Goal: Task Accomplishment & Management: Use online tool/utility

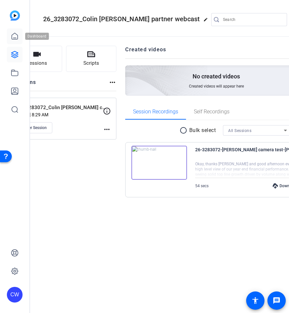
click at [14, 32] on icon at bounding box center [15, 36] width 8 height 8
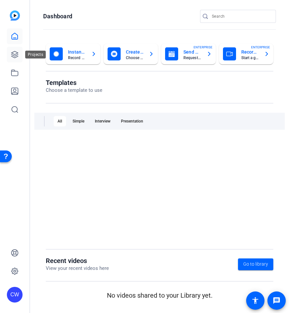
click at [14, 57] on icon at bounding box center [15, 55] width 8 height 8
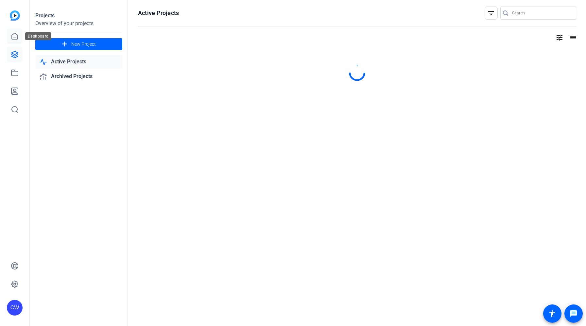
click at [11, 34] on icon at bounding box center [15, 36] width 8 height 8
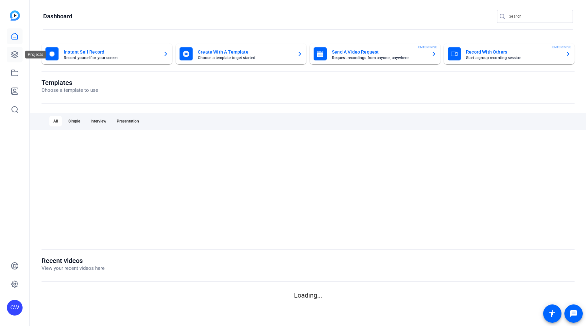
click at [15, 52] on icon at bounding box center [15, 55] width 8 height 8
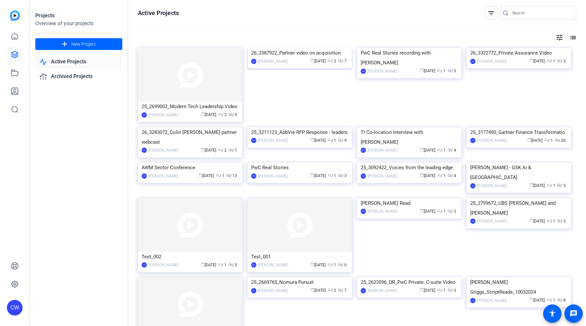
click at [289, 54] on div "26_3387922_Partner video on acquisition" at bounding box center [299, 53] width 97 height 10
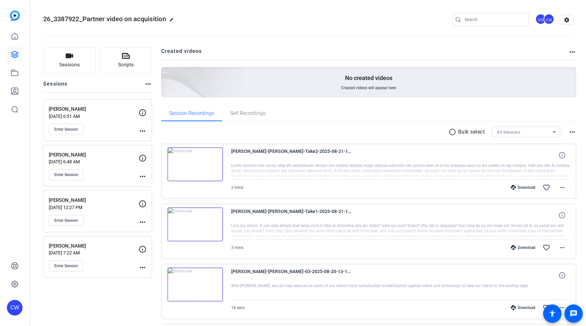
click at [112, 118] on p "[DATE] 6:51 AM" at bounding box center [94, 116] width 90 height 5
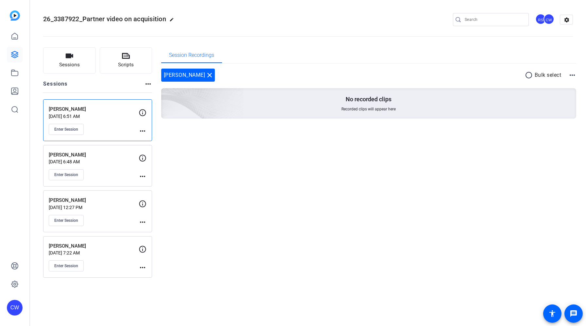
click at [119, 127] on div "Enter Session" at bounding box center [94, 129] width 90 height 11
click at [142, 130] on mat-icon "more_horiz" at bounding box center [143, 131] width 8 height 8
click at [153, 140] on span "Edit Session" at bounding box center [159, 141] width 30 height 8
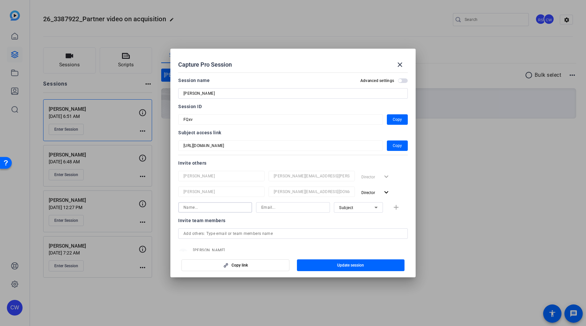
click at [229, 208] on input at bounding box center [214, 208] width 63 height 8
click at [271, 210] on input at bounding box center [292, 208] width 63 height 8
paste input "STLB"
type input "S"
paste input "[PERSON_NAME][EMAIL_ADDRESS][PERSON_NAME][DOMAIN_NAME]"
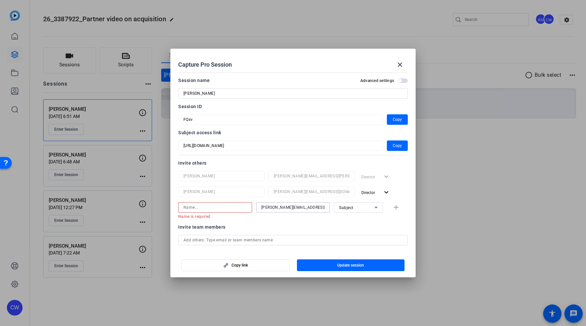
type input "[PERSON_NAME][EMAIL_ADDRESS][PERSON_NAME][DOMAIN_NAME]"
click at [228, 209] on input at bounding box center [214, 208] width 63 height 8
type input "[PERSON_NAME]"
click at [289, 210] on div "Subject" at bounding box center [356, 208] width 35 height 8
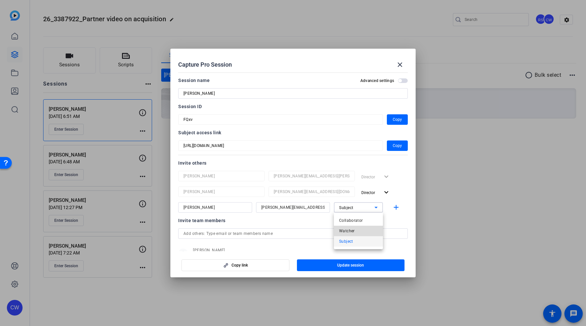
click at [289, 228] on mat-option "Watcher" at bounding box center [358, 231] width 49 height 10
click at [289, 220] on div at bounding box center [358, 216] width 49 height 7
click at [289, 206] on mat-icon "add" at bounding box center [396, 208] width 8 height 8
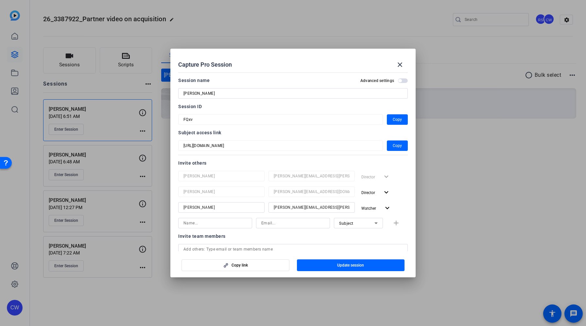
click at [219, 228] on div at bounding box center [214, 223] width 63 height 10
click at [276, 223] on input at bounding box center [292, 223] width 63 height 8
paste input "[PERSON_NAME][DOMAIN_NAME][EMAIL_ADDRESS][PERSON_NAME][DOMAIN_NAME]"
type input "[PERSON_NAME][DOMAIN_NAME][EMAIL_ADDRESS][PERSON_NAME][DOMAIN_NAME]"
click at [235, 221] on input at bounding box center [214, 223] width 63 height 8
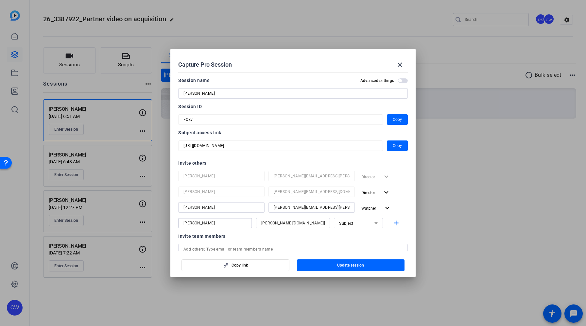
type input "[PERSON_NAME]"
click at [289, 223] on icon at bounding box center [375, 224] width 3 height 2
click at [289, 247] on span "Watcher" at bounding box center [347, 247] width 16 height 8
click at [289, 223] on mat-icon "add" at bounding box center [396, 223] width 8 height 8
click at [206, 241] on input at bounding box center [214, 239] width 63 height 8
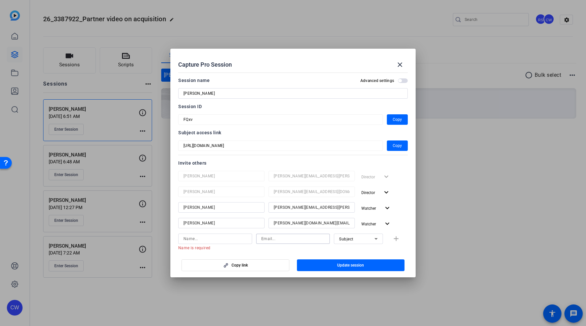
click at [279, 242] on input at bounding box center [292, 239] width 63 height 8
paste input "[PERSON_NAME][EMAIL_ADDRESS][PERSON_NAME][DOMAIN_NAME]"
type input "[PERSON_NAME][EMAIL_ADDRESS][PERSON_NAME][DOMAIN_NAME]"
click at [234, 240] on input at bounding box center [214, 239] width 63 height 8
type input "[PERSON_NAME]"
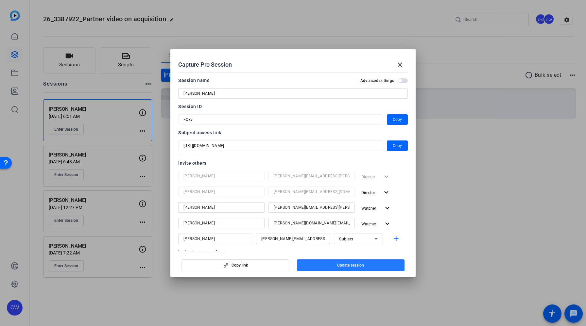
click at [289, 267] on span "Update session" at bounding box center [350, 265] width 27 height 5
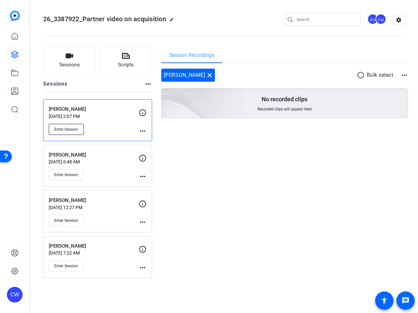
click at [76, 130] on span "Enter Session" at bounding box center [66, 129] width 24 height 5
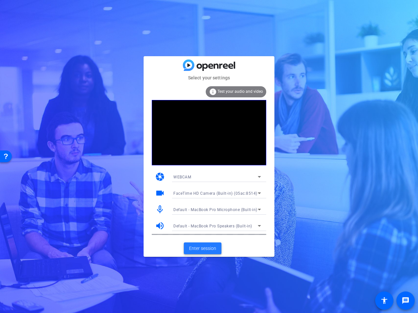
click at [210, 249] on span "Enter session" at bounding box center [202, 248] width 27 height 7
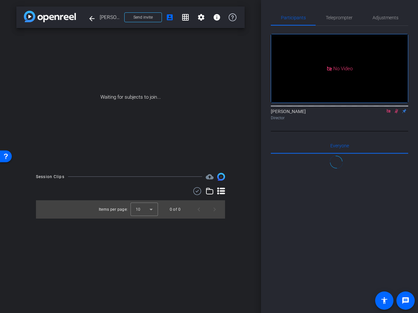
click at [389, 113] on icon at bounding box center [388, 111] width 5 height 5
click at [142, 20] on span "Send invite" at bounding box center [142, 17] width 19 height 5
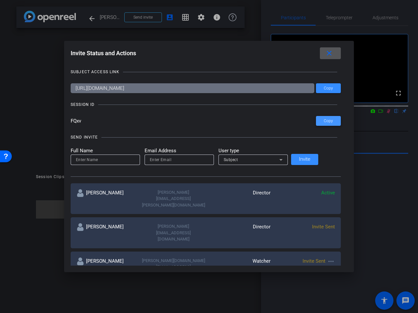
click at [324, 120] on span "Copy" at bounding box center [328, 121] width 9 height 5
click at [324, 121] on span "Copy" at bounding box center [328, 121] width 9 height 5
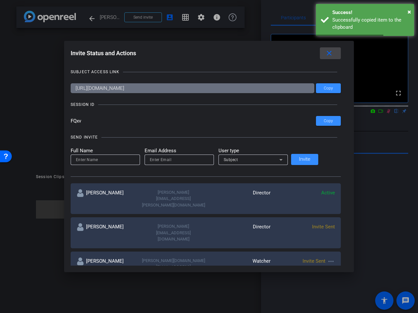
click at [325, 56] on mat-icon "close" at bounding box center [329, 53] width 8 height 8
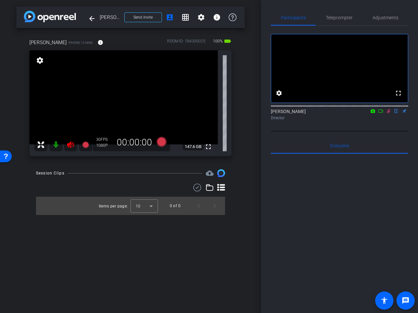
click at [387, 113] on icon at bounding box center [389, 111] width 4 height 4
click at [70, 143] on icon at bounding box center [70, 145] width 7 height 7
click at [97, 43] on mat-icon "info" at bounding box center [100, 43] width 6 height 6
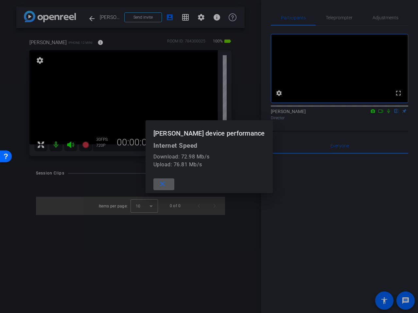
click at [166, 184] on mat-icon "close" at bounding box center [162, 184] width 8 height 8
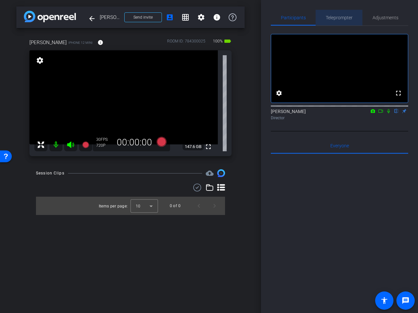
click at [337, 17] on span "Teleprompter" at bounding box center [339, 17] width 27 height 5
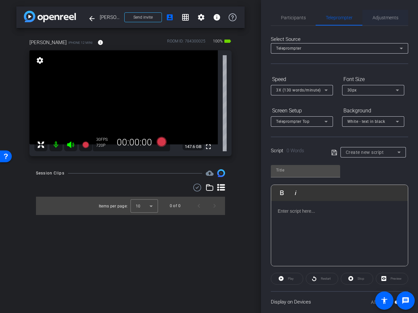
click at [390, 15] on span "Adjustments" at bounding box center [385, 17] width 26 height 5
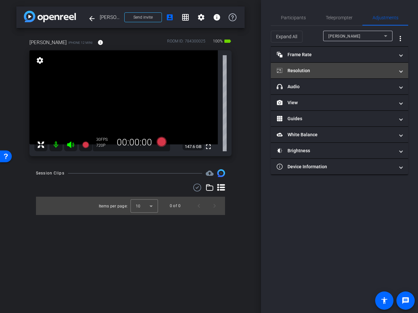
click at [318, 68] on mat-panel-title "Resolution" at bounding box center [336, 70] width 118 height 7
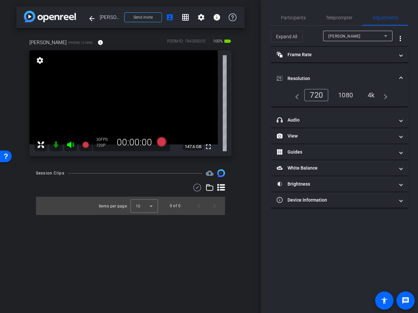
click at [342, 98] on div "1080" at bounding box center [345, 95] width 25 height 11
click at [371, 95] on div "4k" at bounding box center [371, 95] width 17 height 11
click at [97, 42] on mat-icon "info" at bounding box center [100, 43] width 6 height 6
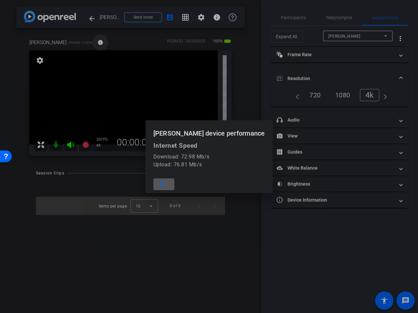
click at [88, 42] on div at bounding box center [209, 156] width 418 height 313
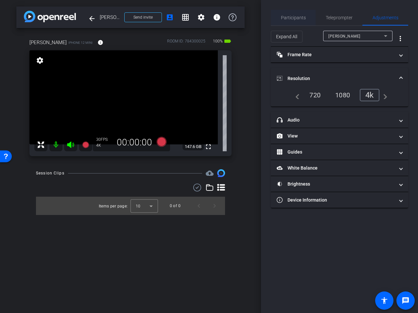
click at [295, 16] on span "Participants" at bounding box center [293, 17] width 25 height 5
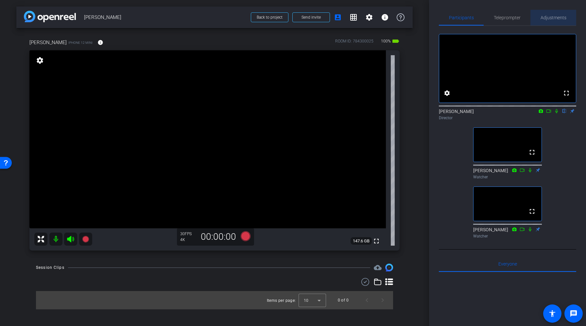
click at [418, 23] on span "Adjustments" at bounding box center [554, 18] width 26 height 16
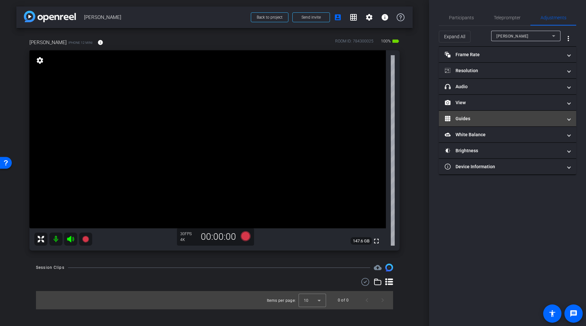
click at [418, 115] on mat-panel-title "Guides" at bounding box center [504, 118] width 118 height 7
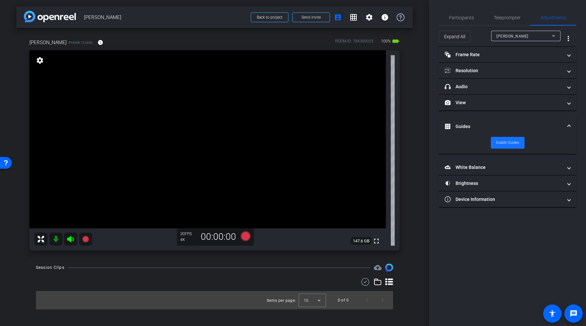
click at [418, 143] on span "Enable Guides" at bounding box center [507, 143] width 23 height 10
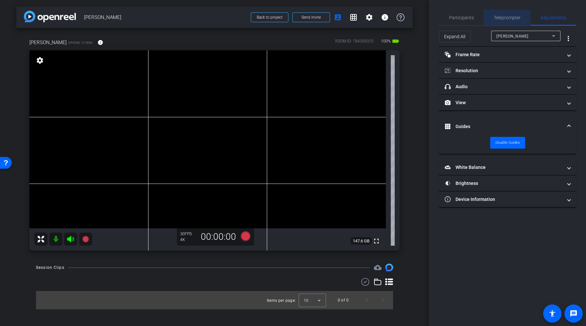
click at [418, 17] on span "Teleprompter" at bounding box center [507, 17] width 27 height 5
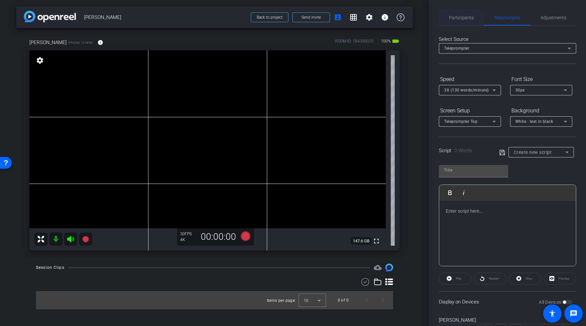
click at [418, 18] on div "Participants" at bounding box center [461, 18] width 45 height 16
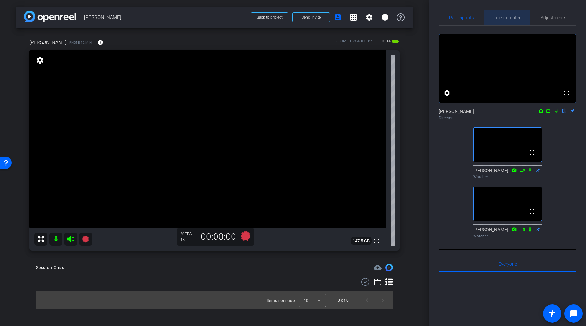
click at [418, 21] on span "Teleprompter" at bounding box center [507, 18] width 27 height 16
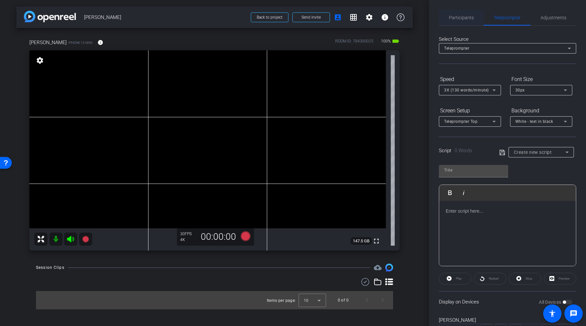
click at [418, 20] on span "Participants" at bounding box center [461, 18] width 25 height 16
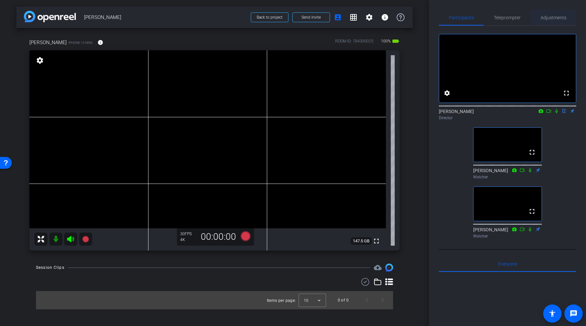
click at [418, 19] on span "Adjustments" at bounding box center [554, 17] width 26 height 5
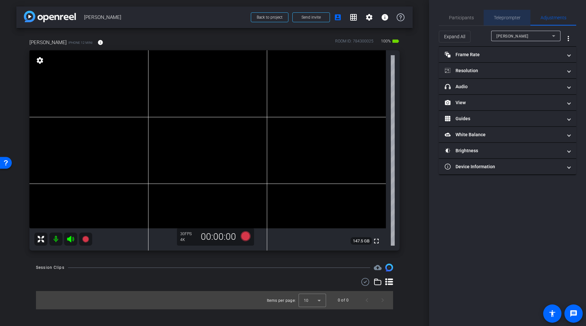
click at [418, 22] on span "Teleprompter" at bounding box center [507, 18] width 27 height 16
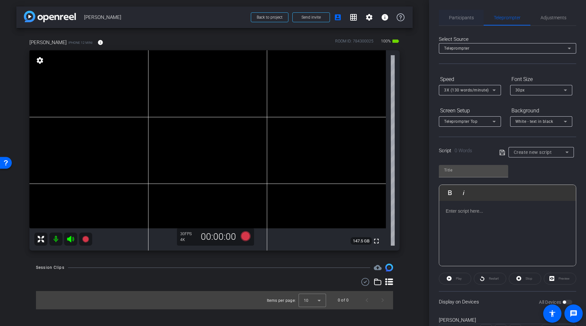
click at [418, 20] on span "Participants" at bounding box center [461, 17] width 25 height 5
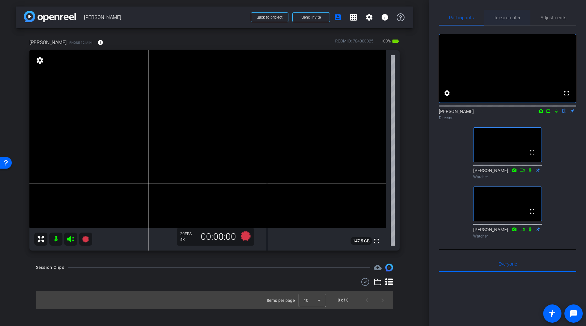
click at [418, 21] on span "Teleprompter" at bounding box center [507, 18] width 27 height 16
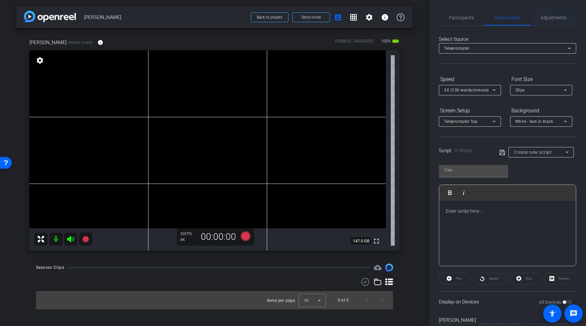
click at [418, 19] on span "Adjustments" at bounding box center [554, 17] width 26 height 5
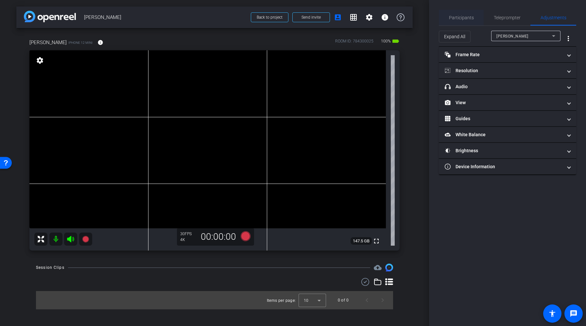
click at [418, 16] on span "Participants" at bounding box center [461, 17] width 25 height 5
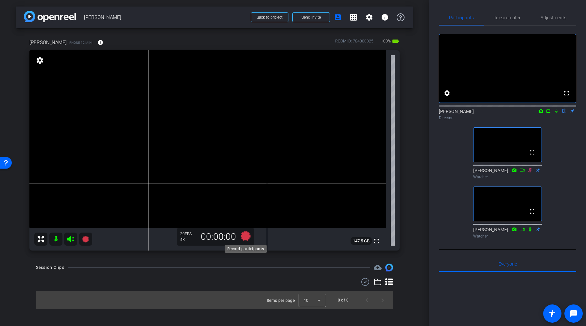
click at [245, 234] on icon at bounding box center [246, 237] width 10 height 10
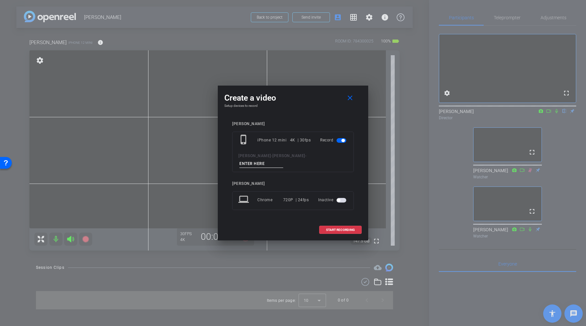
click at [283, 162] on input at bounding box center [261, 164] width 44 height 8
type input "Take1"
click at [333, 229] on span "START RECORDING" at bounding box center [340, 230] width 29 height 3
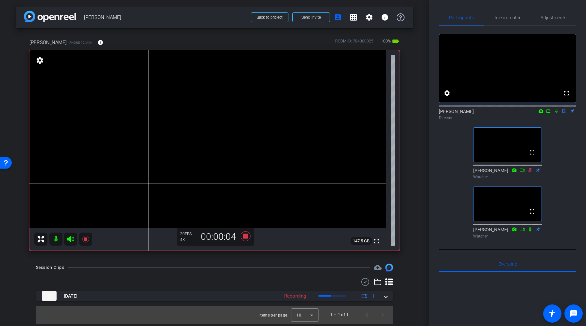
click at [418, 113] on icon at bounding box center [556, 111] width 5 height 5
click at [418, 113] on icon at bounding box center [556, 111] width 3 height 4
click at [97, 43] on mat-icon "info" at bounding box center [100, 43] width 6 height 6
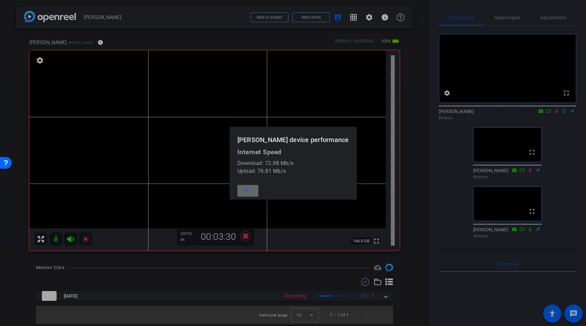
click at [250, 187] on mat-icon "close" at bounding box center [246, 191] width 8 height 8
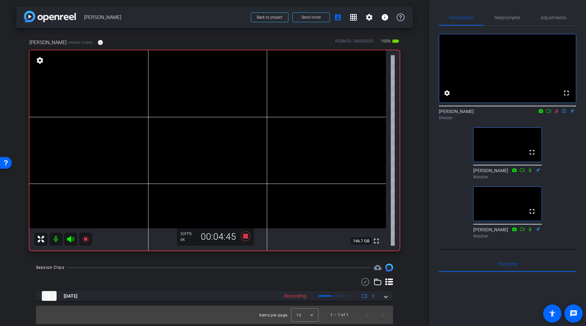
click at [418, 113] on icon at bounding box center [557, 111] width 4 height 4
click at [245, 238] on icon at bounding box center [246, 237] width 10 height 10
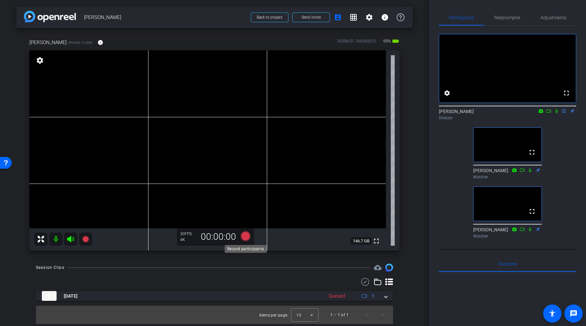
click at [245, 236] on icon at bounding box center [246, 237] width 10 height 10
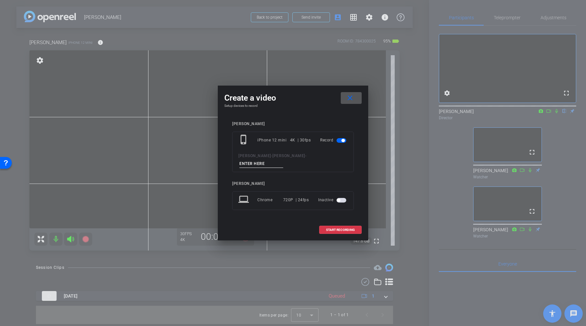
click at [283, 162] on input at bounding box center [261, 164] width 44 height 8
type input "Take 2"
click at [331, 229] on span "START RECORDING" at bounding box center [340, 230] width 29 height 3
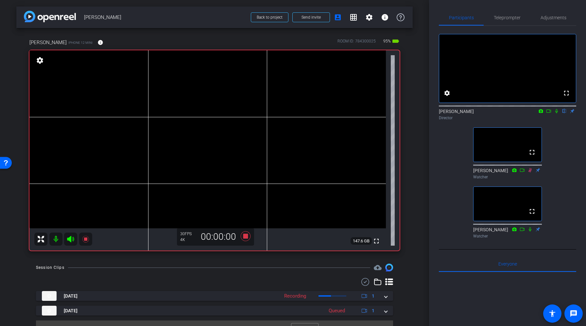
scroll to position [13, 0]
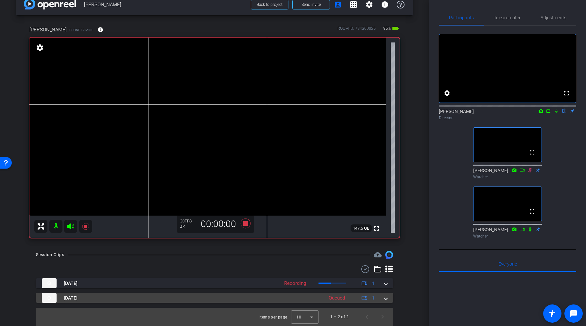
click at [388, 300] on mat-expansion-panel-header "Aug 21, 2025 Queued 1" at bounding box center [214, 298] width 357 height 10
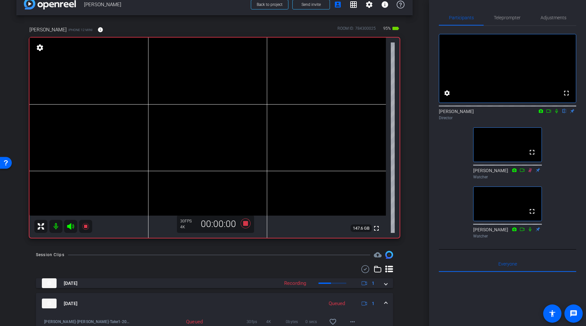
scroll to position [19, 0]
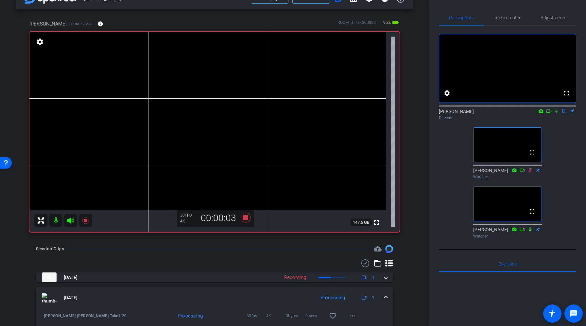
click at [418, 113] on icon at bounding box center [556, 111] width 3 height 4
click at [354, 313] on mat-icon "more_horiz" at bounding box center [353, 316] width 8 height 8
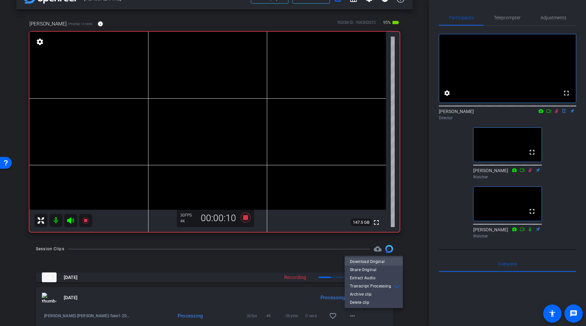
click at [371, 262] on span "Download Original" at bounding box center [374, 262] width 48 height 8
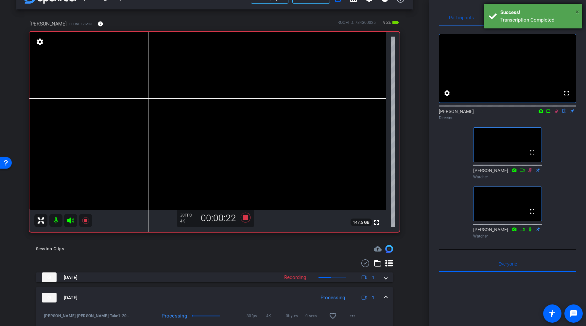
click at [418, 11] on span "×" at bounding box center [578, 12] width 4 height 8
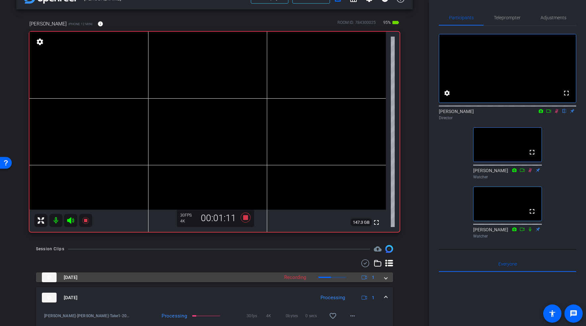
scroll to position [46, 0]
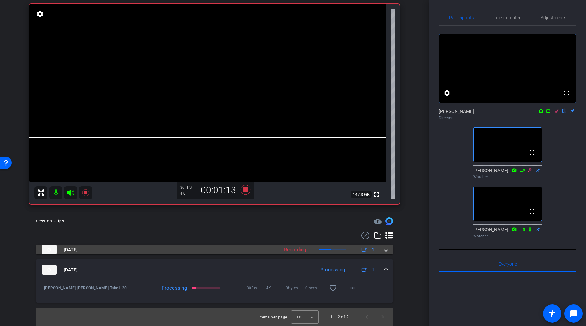
click at [387, 251] on mat-expansion-panel-header "Aug 21, 2025 Recording 1" at bounding box center [214, 250] width 357 height 10
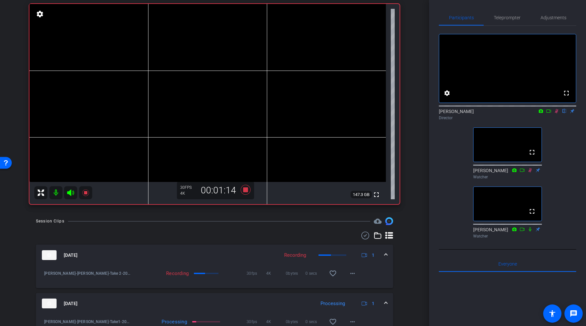
click at [386, 253] on span at bounding box center [386, 255] width 3 height 7
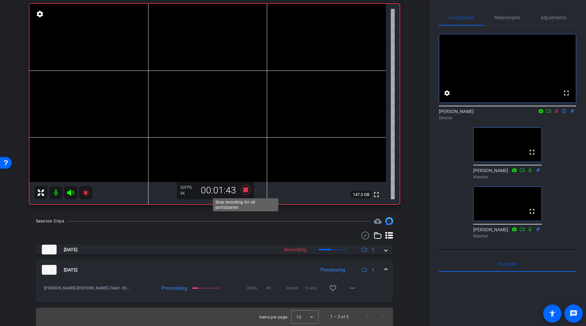
click at [244, 191] on icon at bounding box center [246, 190] width 10 height 10
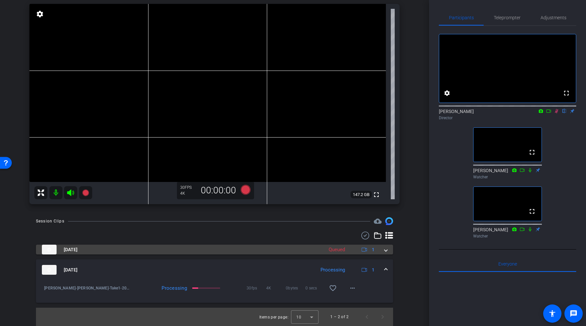
click at [387, 251] on span at bounding box center [386, 250] width 3 height 7
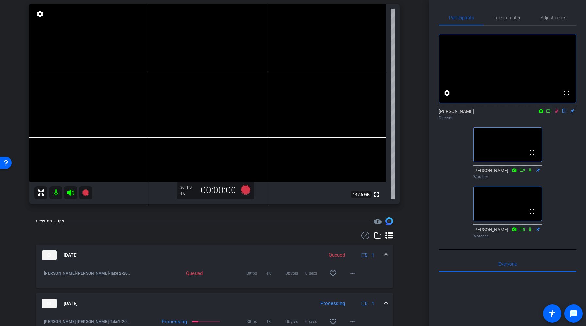
scroll to position [73, 0]
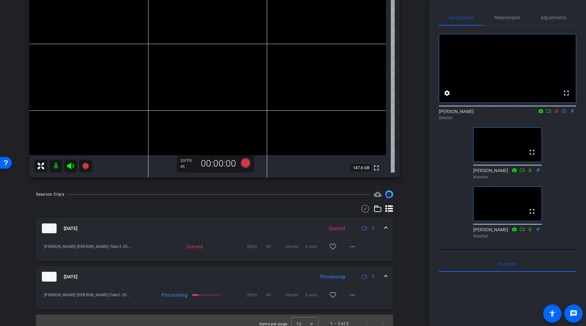
click at [418, 113] on icon at bounding box center [556, 111] width 5 height 5
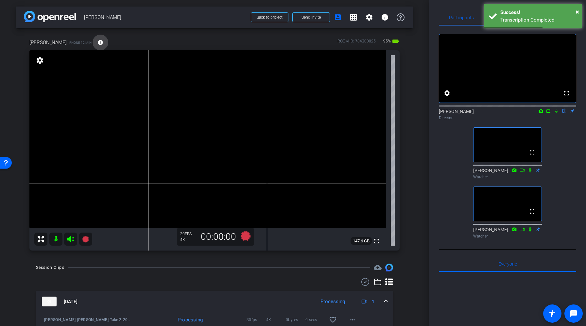
click at [97, 43] on mat-icon "info" at bounding box center [100, 43] width 6 height 6
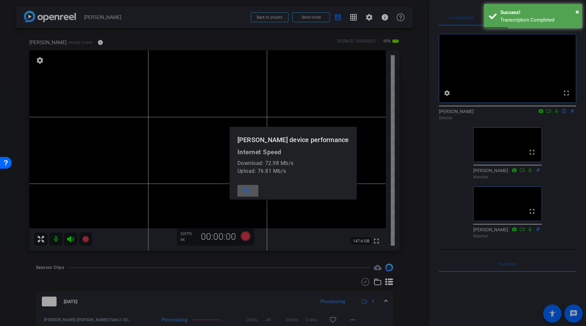
click at [258, 190] on span at bounding box center [247, 191] width 21 height 16
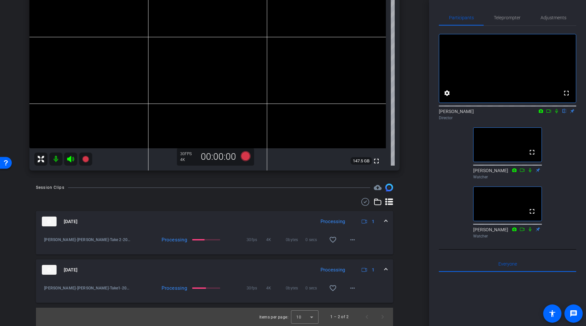
scroll to position [69, 0]
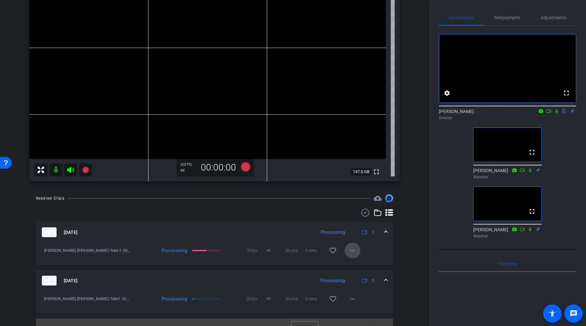
click at [353, 249] on mat-icon "more_horiz" at bounding box center [353, 251] width 8 height 8
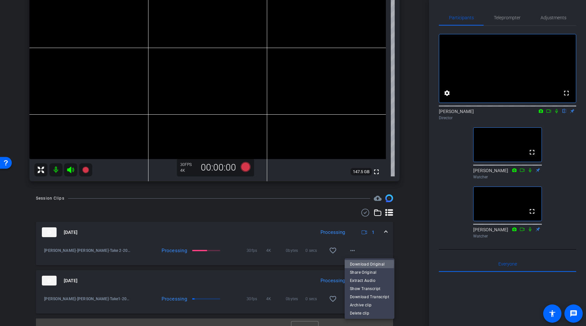
click at [361, 264] on span "Download Original" at bounding box center [369, 265] width 39 height 8
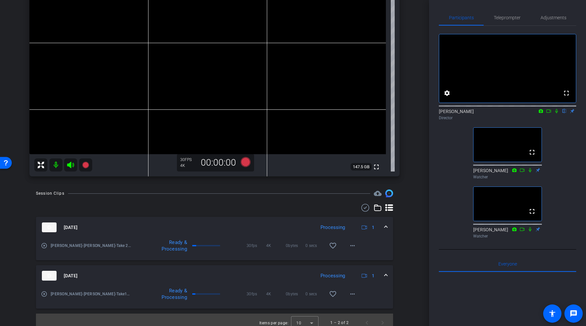
scroll to position [54, 0]
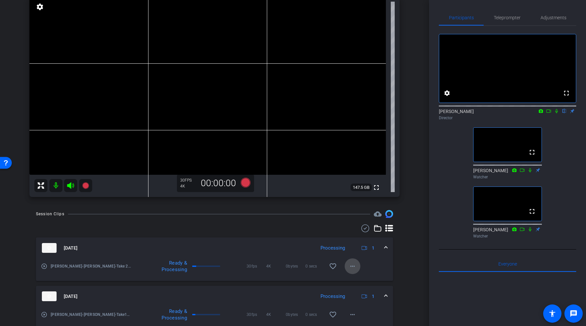
click at [352, 262] on span at bounding box center [353, 267] width 16 height 16
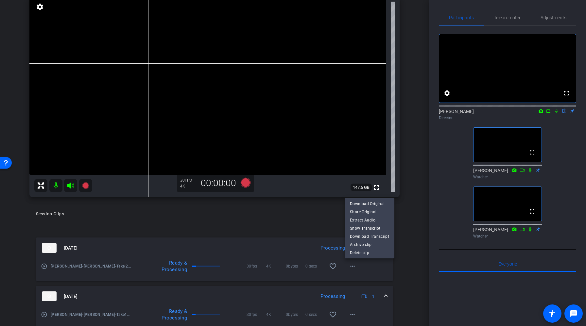
click at [411, 224] on div at bounding box center [293, 163] width 586 height 326
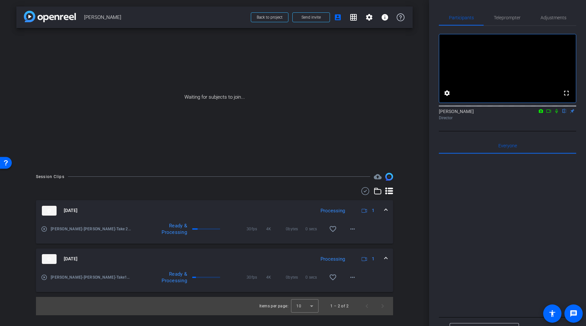
scroll to position [0, 0]
click at [418, 210] on div at bounding box center [507, 235] width 137 height 162
click at [418, 113] on icon at bounding box center [548, 111] width 5 height 5
click at [418, 113] on icon at bounding box center [564, 111] width 5 height 5
